Goal: Information Seeking & Learning: Learn about a topic

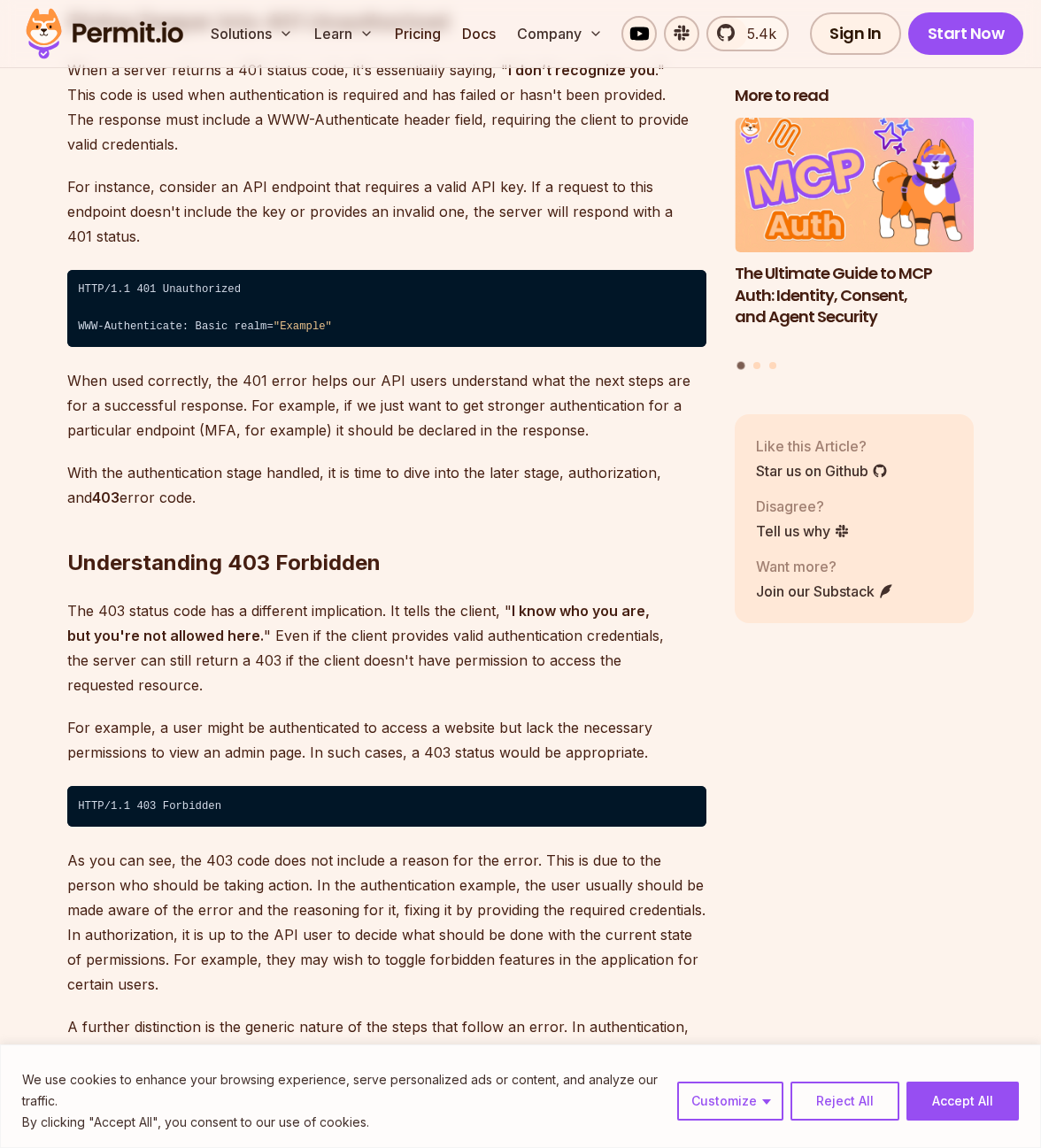
scroll to position [2442, 0]
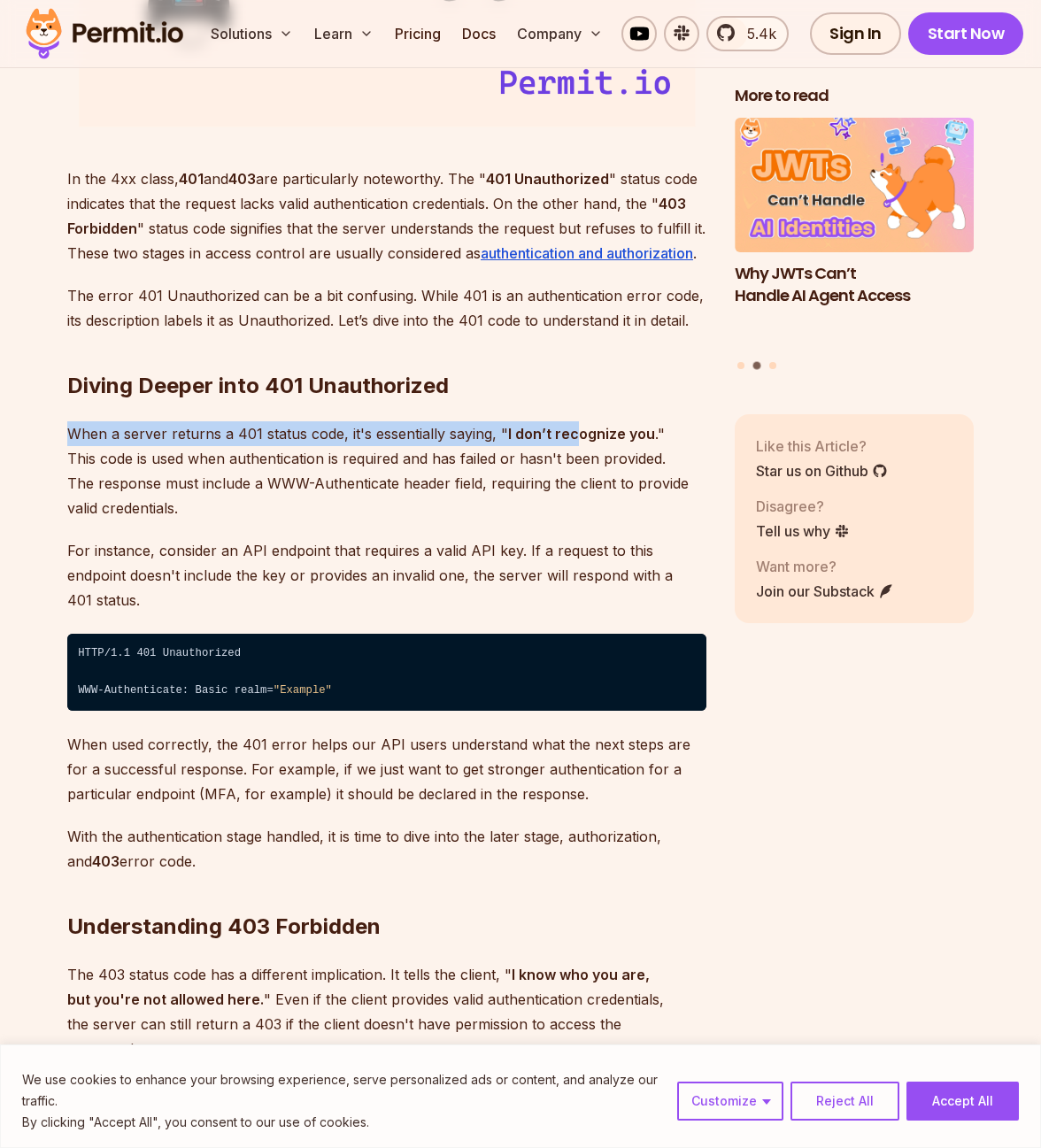
drag, startPoint x: 439, startPoint y: 419, endPoint x: 657, endPoint y: 475, distance: 225.1
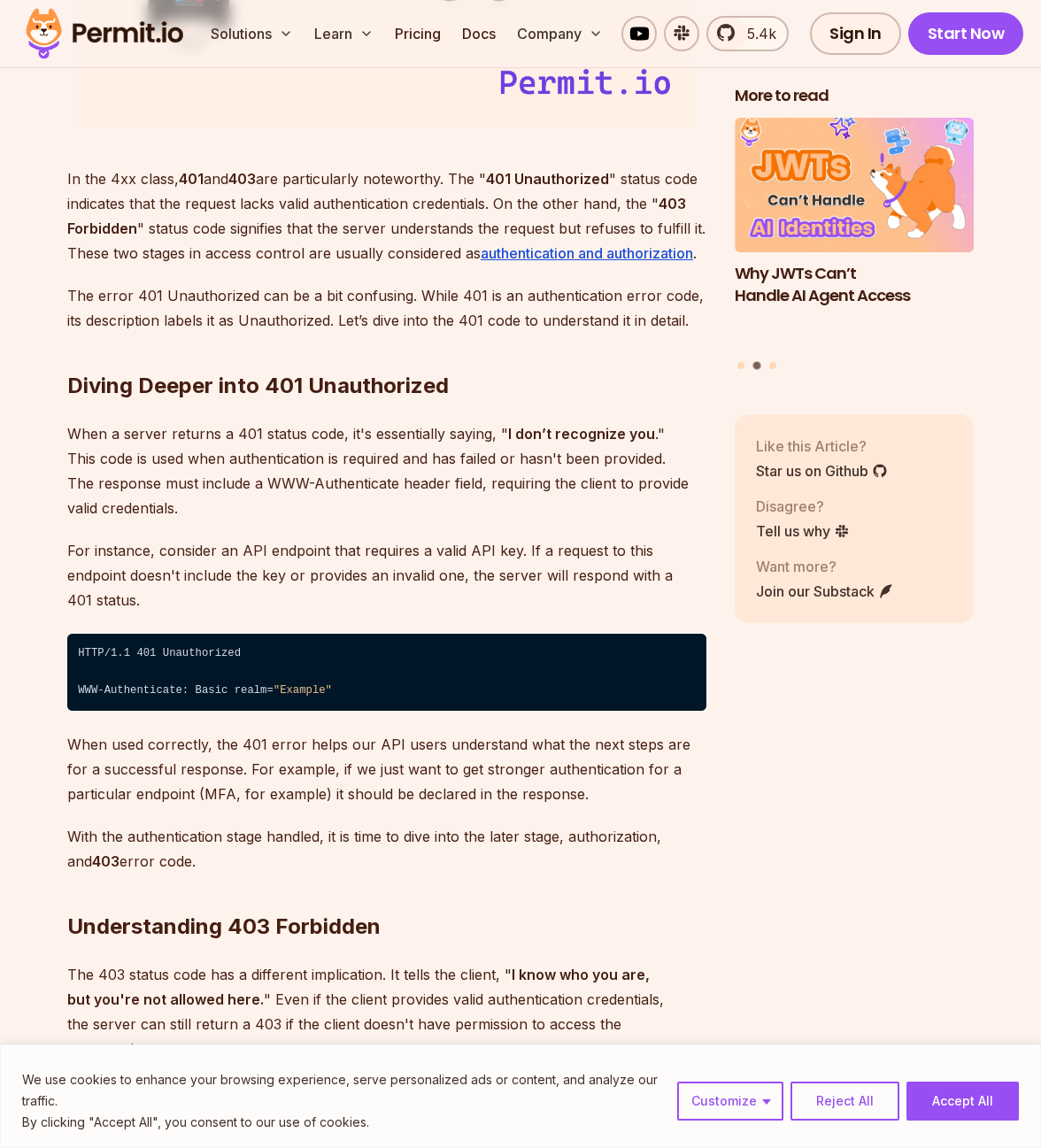
click at [657, 475] on p "When a server returns a 401 status code, it's essentially saying, " I don’t rec…" at bounding box center [387, 470] width 639 height 99
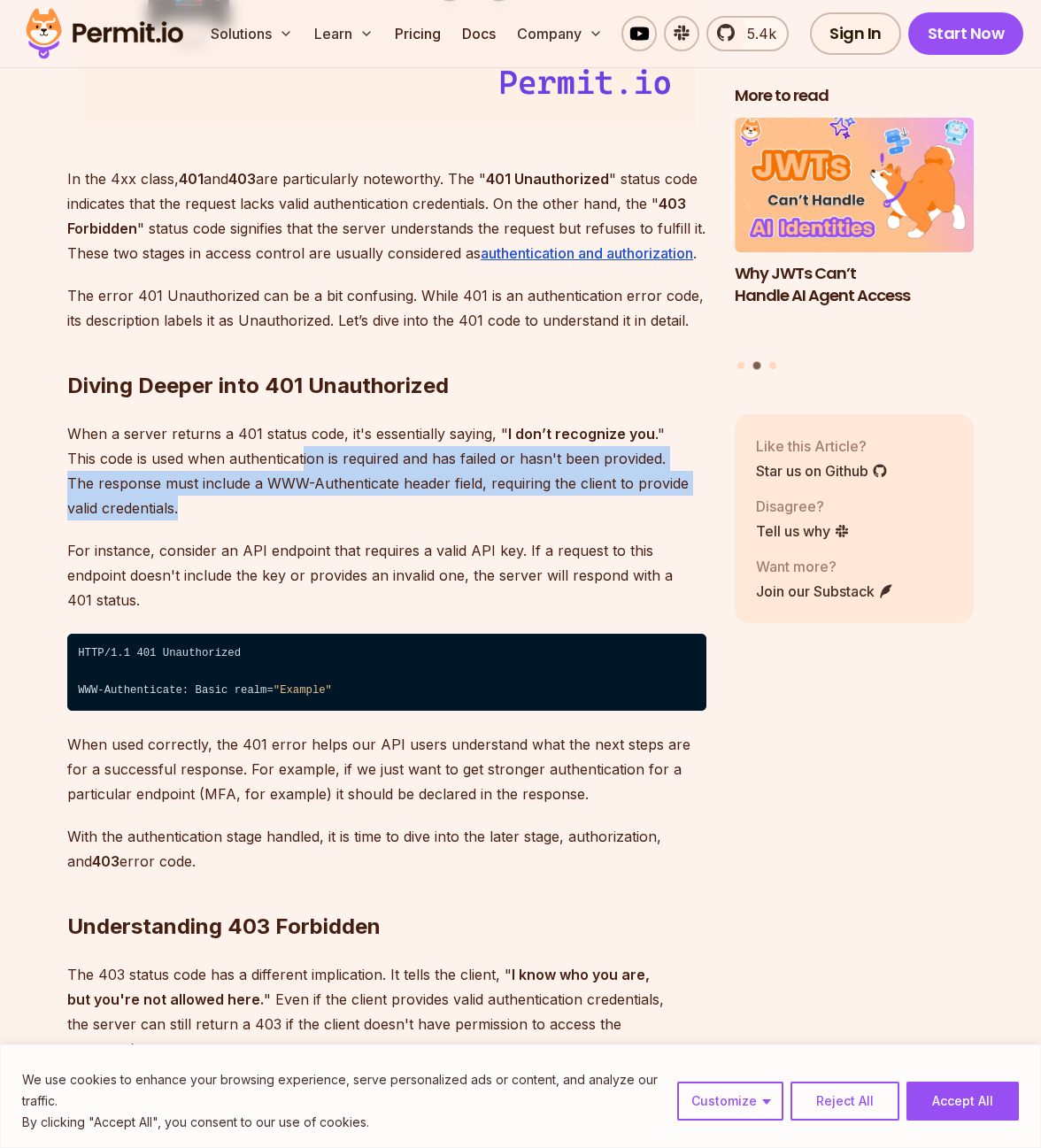
drag, startPoint x: 303, startPoint y: 452, endPoint x: 506, endPoint y: 502, distance: 209.1
click at [506, 502] on p "When a server returns a 401 status code, it's essentially saying, " I don’t rec…" at bounding box center [387, 470] width 639 height 99
click at [568, 510] on p "When a server returns a 401 status code, it's essentially saying, " I don’t rec…" at bounding box center [387, 470] width 639 height 99
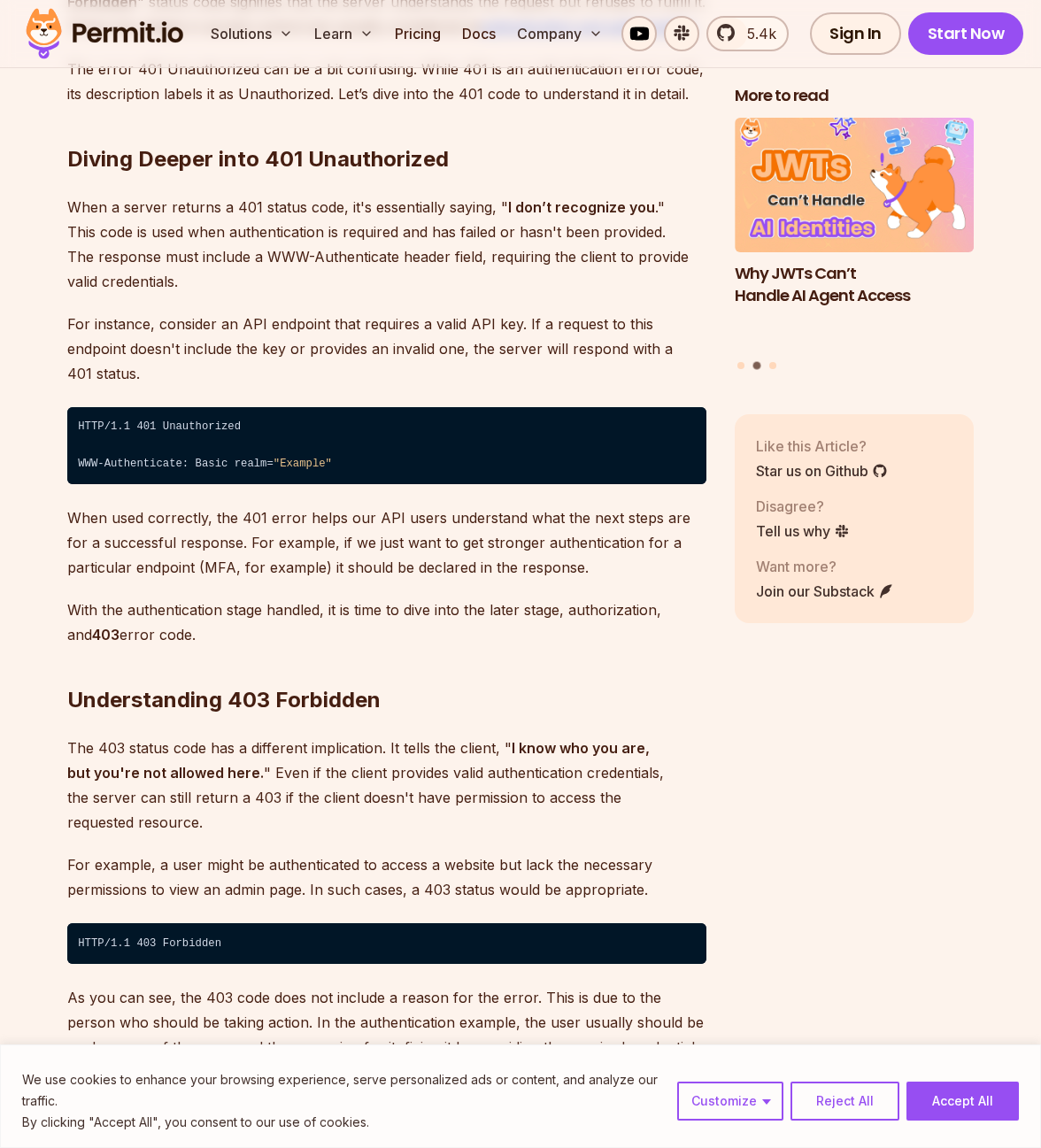
scroll to position [2760, 0]
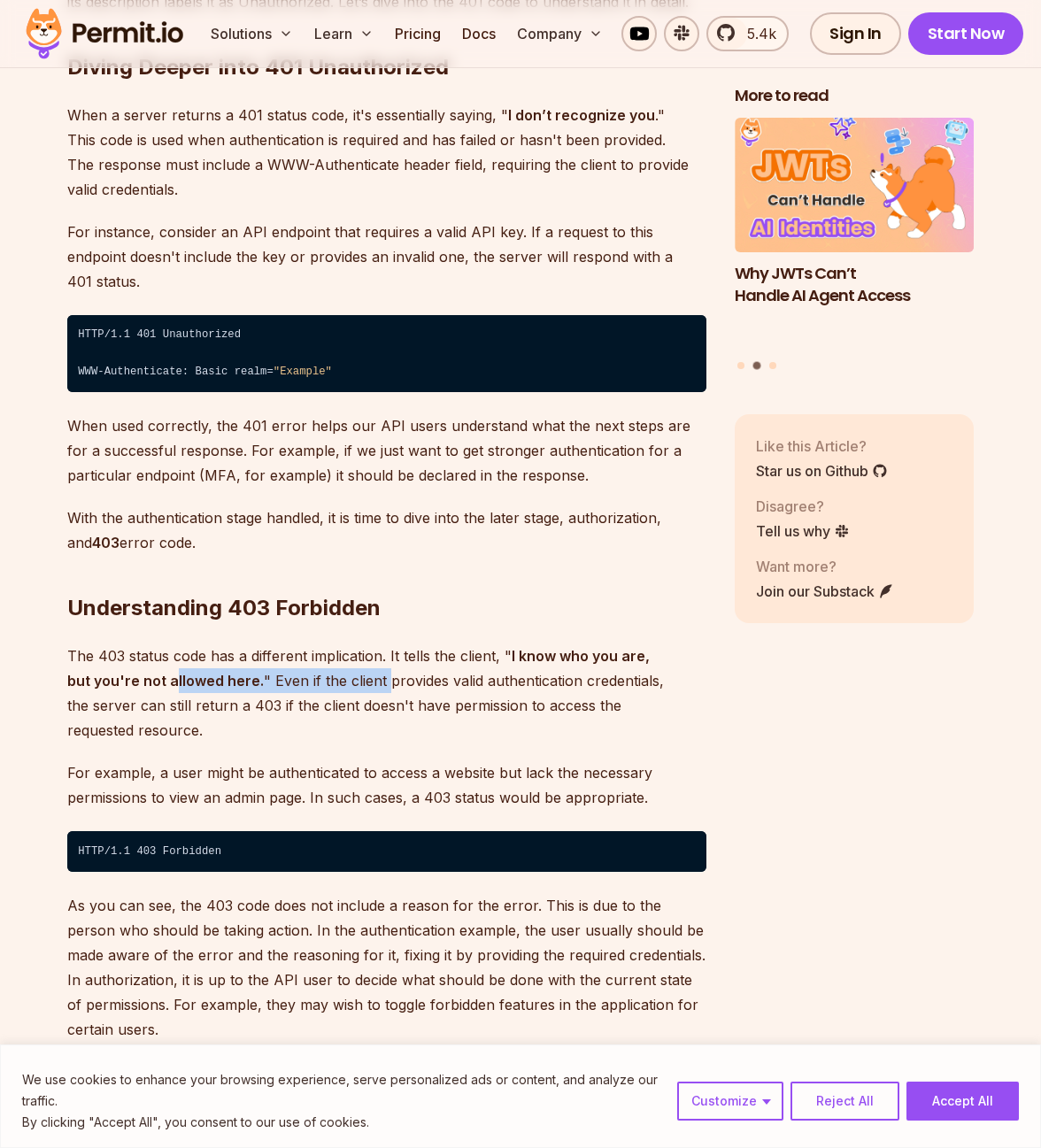
drag, startPoint x: 146, startPoint y: 658, endPoint x: 359, endPoint y: 668, distance: 213.2
click at [359, 668] on p "The 403 status code has a different implication. It tells the client, " I know …" at bounding box center [387, 692] width 639 height 99
click at [539, 760] on p "For example, a user might be authenticated to access a website but lack the nec…" at bounding box center [387, 785] width 639 height 50
